Goal: Navigation & Orientation: Find specific page/section

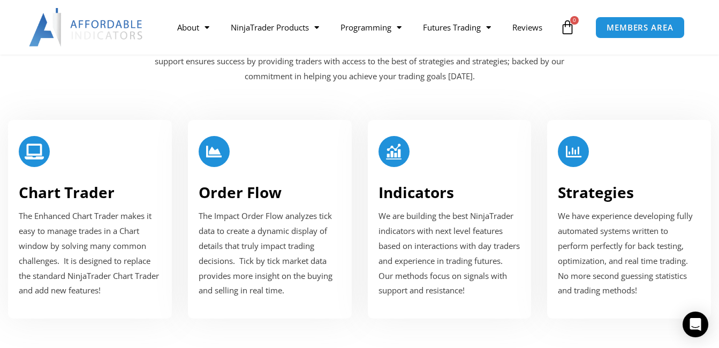
scroll to position [1327, 0]
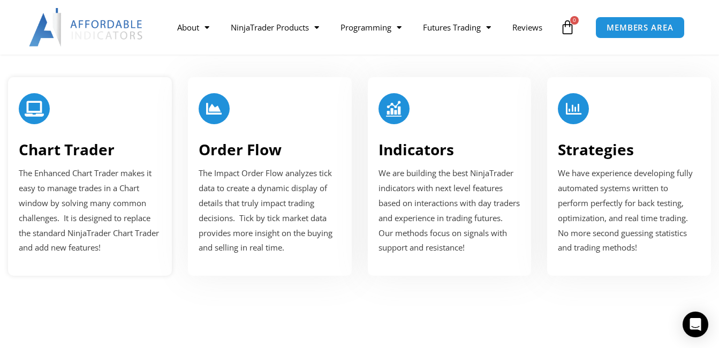
click at [92, 153] on link "Chart Trader" at bounding box center [67, 149] width 96 height 20
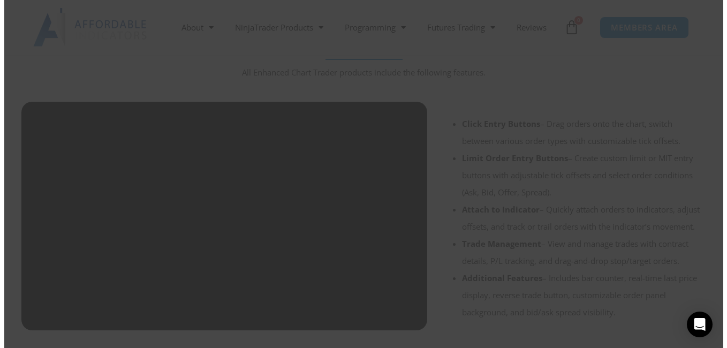
scroll to position [832, 0]
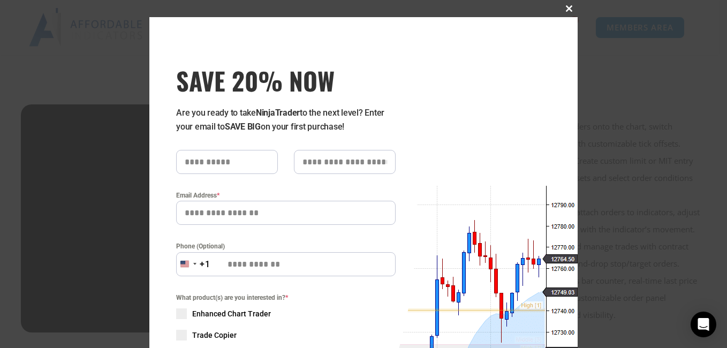
click at [565, 7] on span at bounding box center [568, 8] width 17 height 6
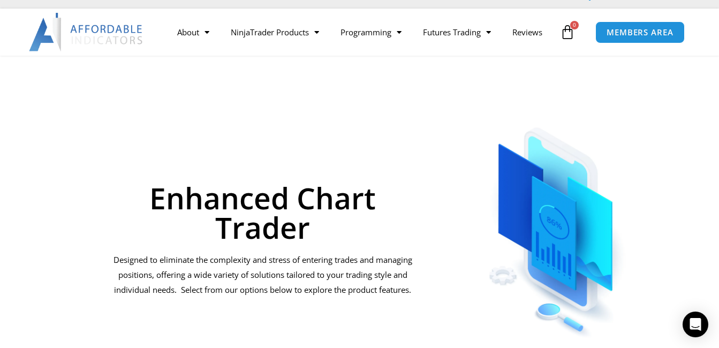
scroll to position [0, 0]
